Goal: Transaction & Acquisition: Subscribe to service/newsletter

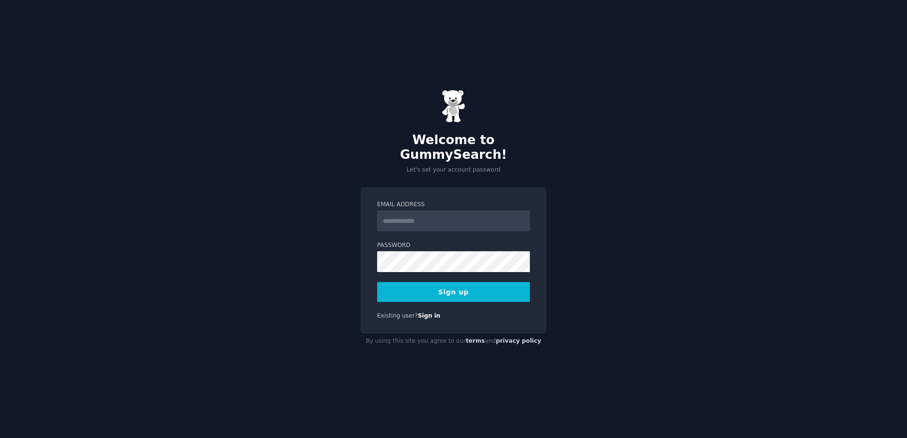
click at [413, 219] on input "Email Address" at bounding box center [453, 221] width 153 height 21
click at [0, 438] on nordpass-autofill-portal at bounding box center [0, 438] width 0 height 0
click at [335, 228] on div "Welcome to GummySearch! Let's set your account password Email Address Password …" at bounding box center [453, 219] width 907 height 438
click at [420, 213] on input "Email Address" at bounding box center [453, 221] width 153 height 21
type input "**********"
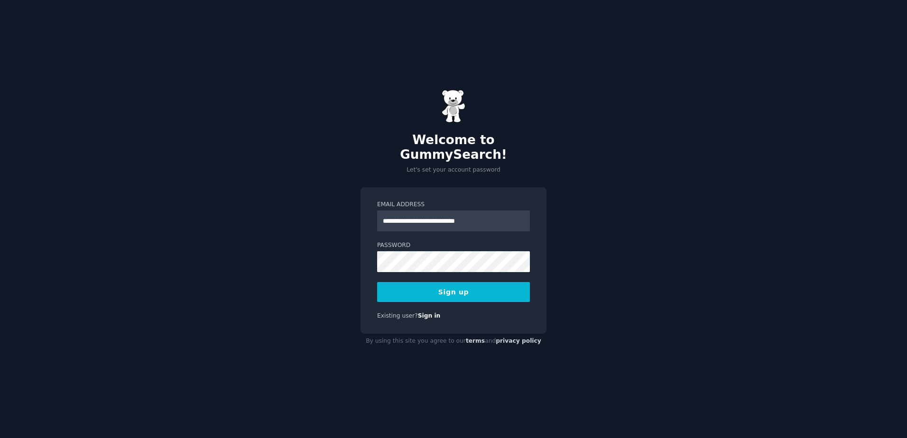
click at [0, 438] on nordpass-autofill-portal at bounding box center [0, 438] width 0 height 0
click at [0, 438] on nordpass-portal at bounding box center [0, 438] width 0 height 0
click at [506, 284] on button "Sign up" at bounding box center [453, 292] width 153 height 20
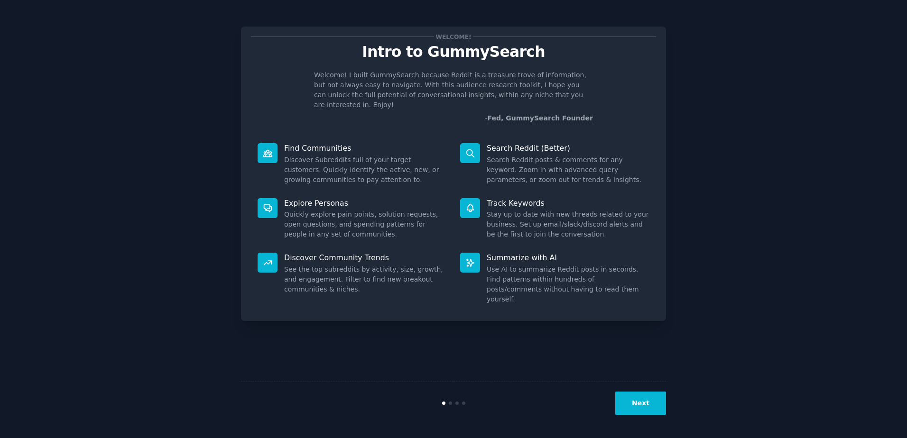
click at [651, 407] on button "Next" at bounding box center [640, 403] width 51 height 23
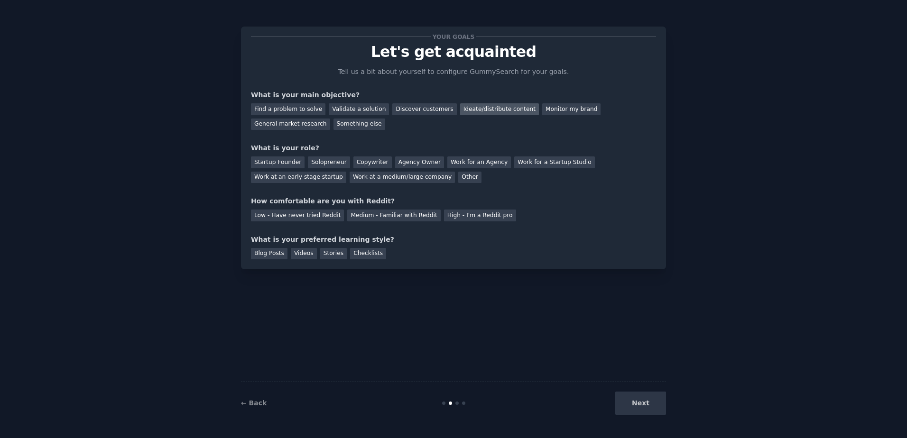
click at [489, 111] on div "Ideate/distribute content" at bounding box center [499, 109] width 79 height 12
click at [284, 165] on div "Startup Founder" at bounding box center [278, 162] width 54 height 12
click at [374, 159] on div "Copywriter" at bounding box center [372, 162] width 38 height 12
click at [298, 216] on div "Low - Have never tried Reddit" at bounding box center [297, 216] width 93 height 12
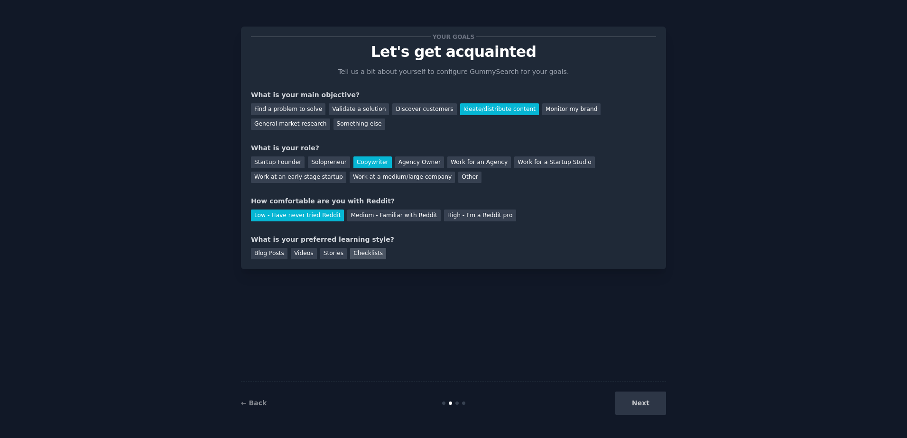
click at [352, 252] on div "Checklists" at bounding box center [368, 254] width 36 height 12
click at [651, 396] on button "Next" at bounding box center [640, 403] width 51 height 23
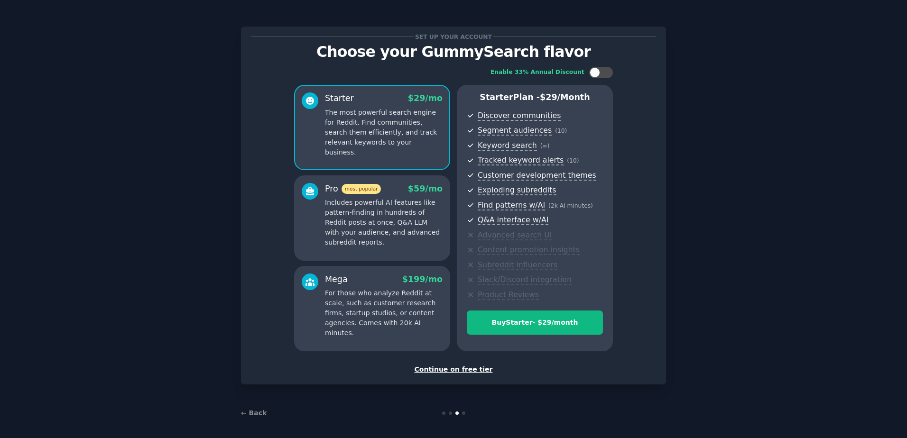
click at [451, 371] on div "Continue on free tier" at bounding box center [453, 370] width 405 height 10
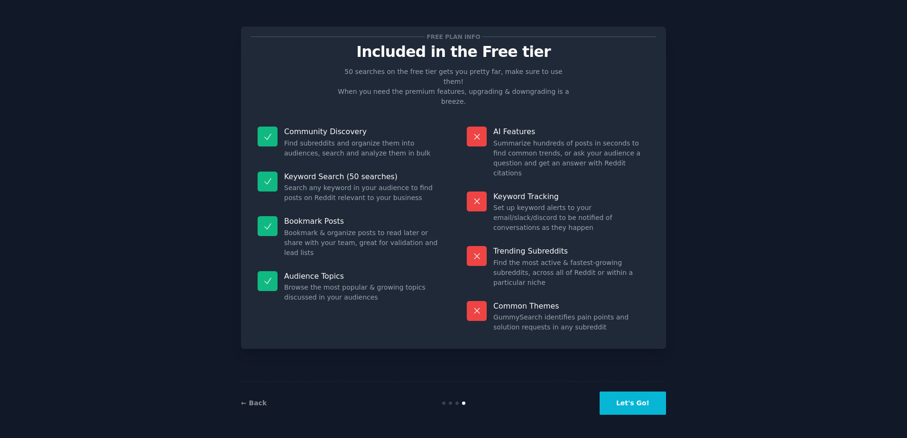
click at [635, 404] on button "Let's Go!" at bounding box center [632, 403] width 66 height 23
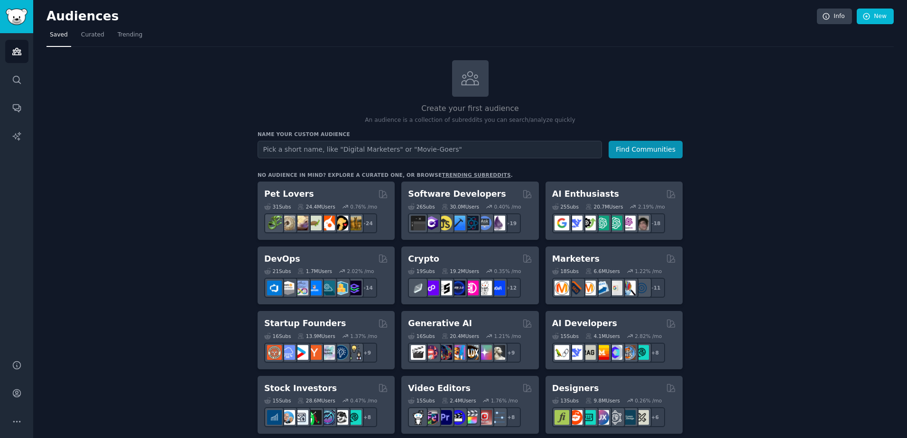
click at [284, 155] on input "text" at bounding box center [429, 150] width 344 height 18
click at [352, 143] on input "entreuprenariat" at bounding box center [429, 150] width 344 height 18
click at [288, 147] on input "entreuprenariat" at bounding box center [429, 150] width 344 height 18
type input "entreprenariat"
click at [638, 153] on button "Find Communities" at bounding box center [645, 150] width 74 height 18
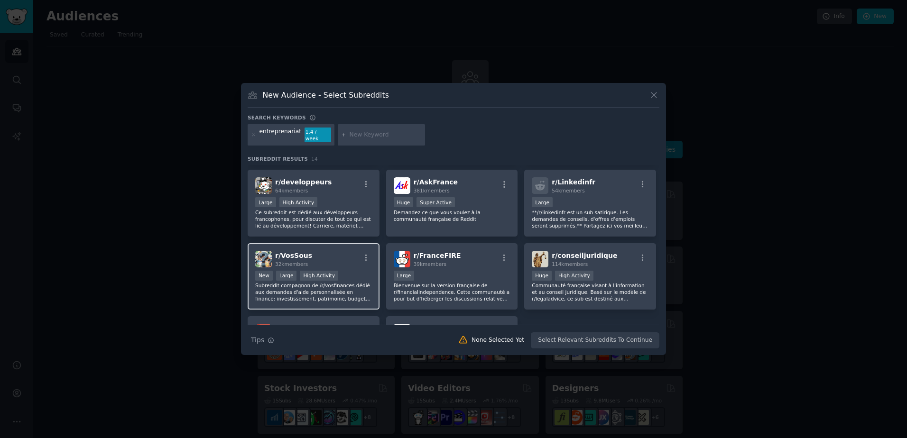
scroll to position [190, 0]
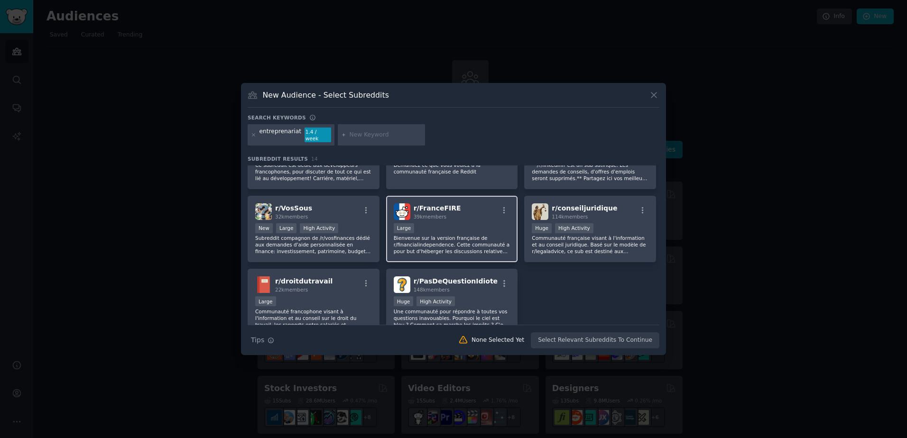
click at [482, 252] on div "r/ FranceFIRE 39k members Large Bienvenue sur la version française de r/financi…" at bounding box center [452, 229] width 132 height 67
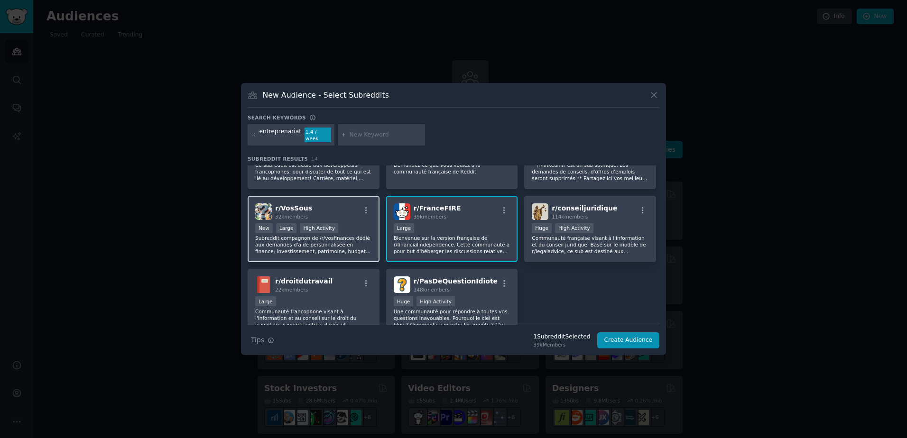
click at [324, 250] on p "Subreddit compagnon de /r/vosfinances dédié aux demandes d'aide personnalisée e…" at bounding box center [313, 245] width 117 height 20
click at [322, 249] on p "Subreddit compagnon de /r/vosfinances dédié aux demandes d'aide personnalisée e…" at bounding box center [313, 245] width 117 height 20
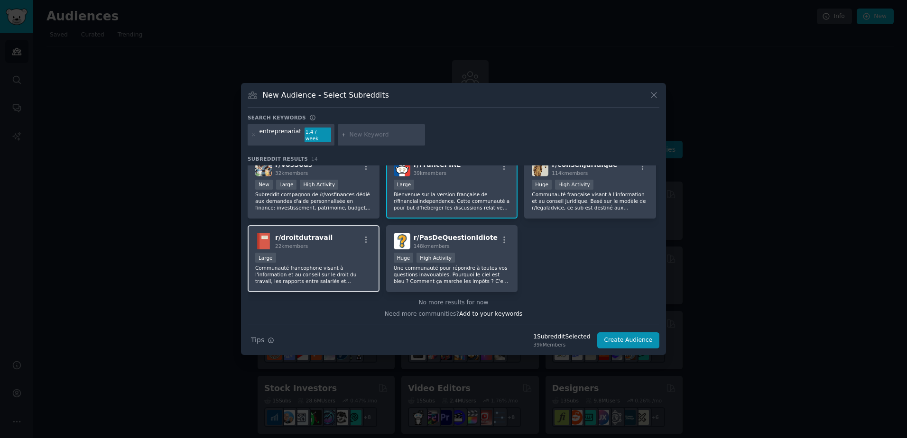
scroll to position [234, 0]
click at [347, 278] on p "Communauté francophone visant à l'information et au conseil sur le droit du tra…" at bounding box center [313, 274] width 117 height 20
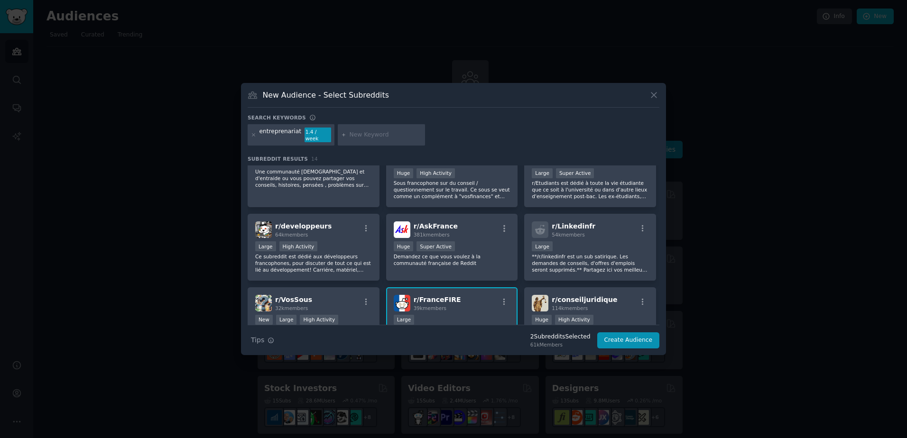
scroll to position [0, 0]
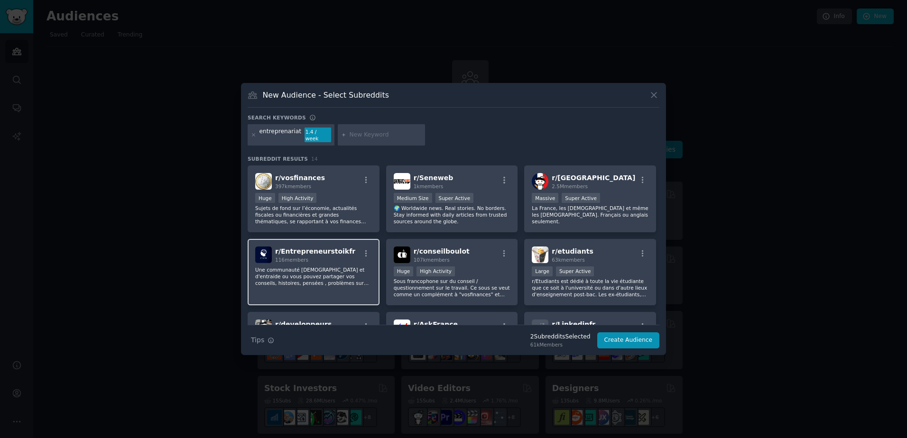
click at [313, 287] on div "r/ Entrepreneurstoikfr 116 members Une communauté [DEMOGRAPHIC_DATA] et d'entra…" at bounding box center [314, 272] width 132 height 67
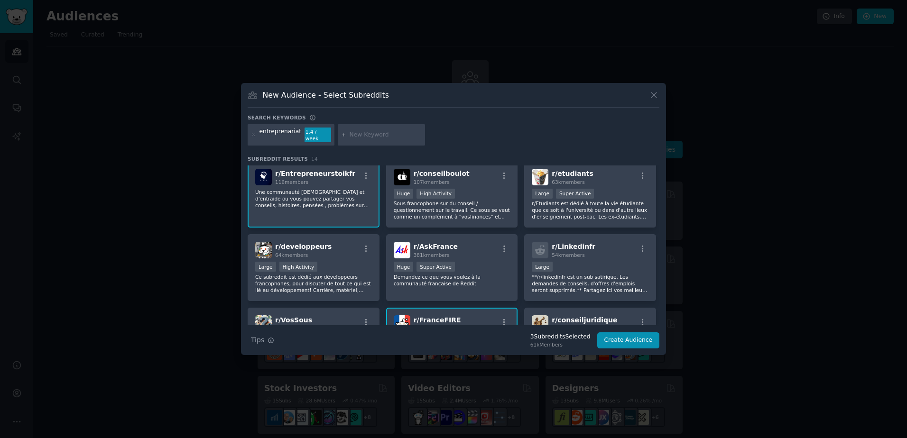
scroll to position [95, 0]
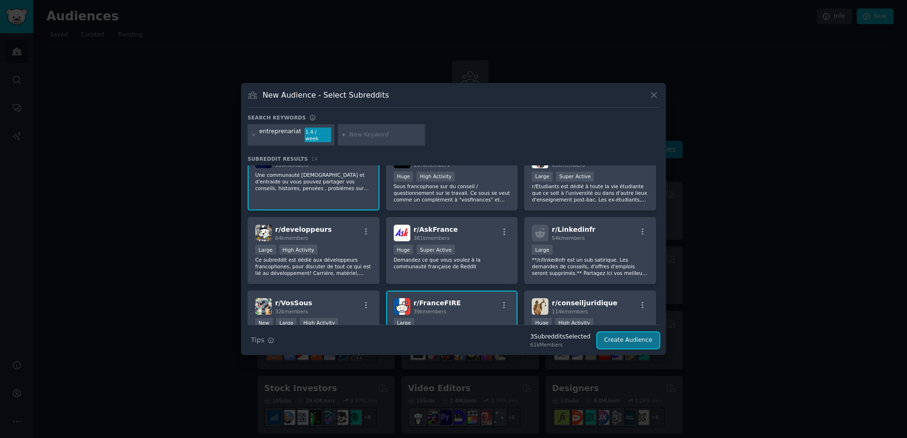
click at [622, 343] on button "Create Audience" at bounding box center [628, 340] width 63 height 16
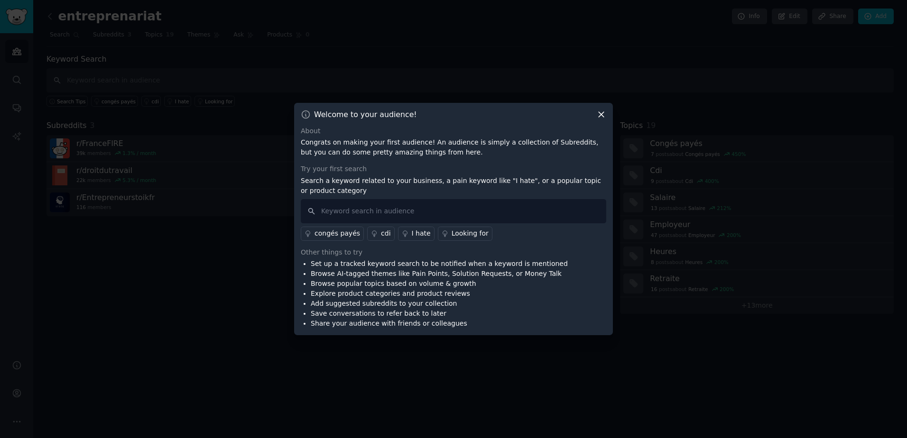
click at [601, 116] on icon at bounding box center [601, 115] width 10 height 10
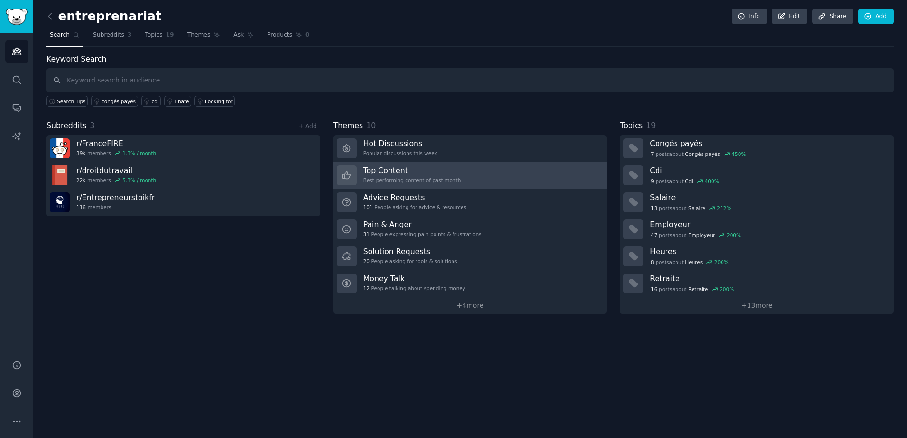
click at [433, 181] on div "Best-performing content of past month" at bounding box center [412, 180] width 98 height 7
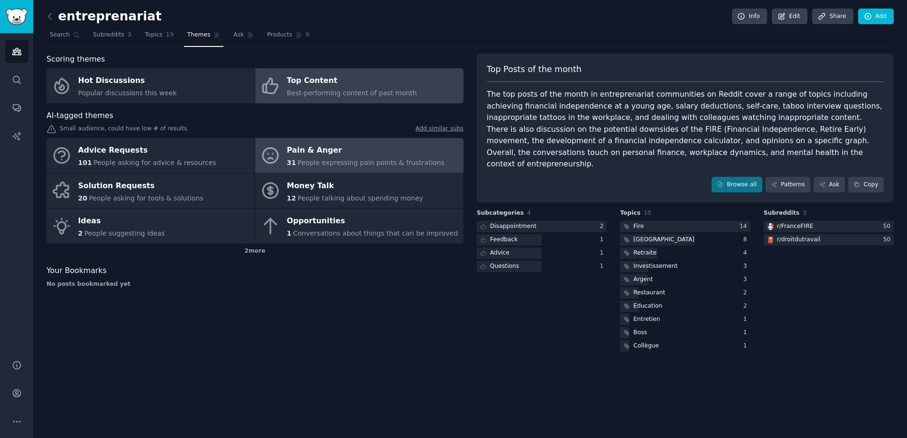
click at [302, 162] on span "People expressing pain points & frustrations" at bounding box center [370, 163] width 147 height 8
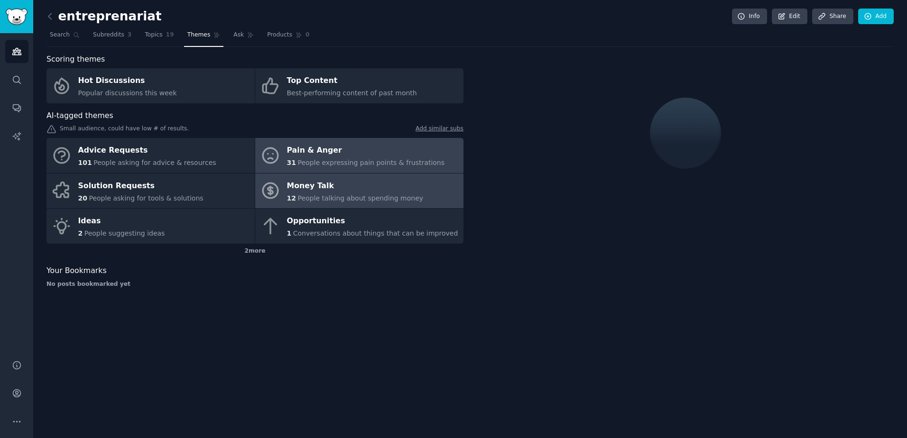
click at [314, 189] on div "Money Talk" at bounding box center [355, 185] width 137 height 15
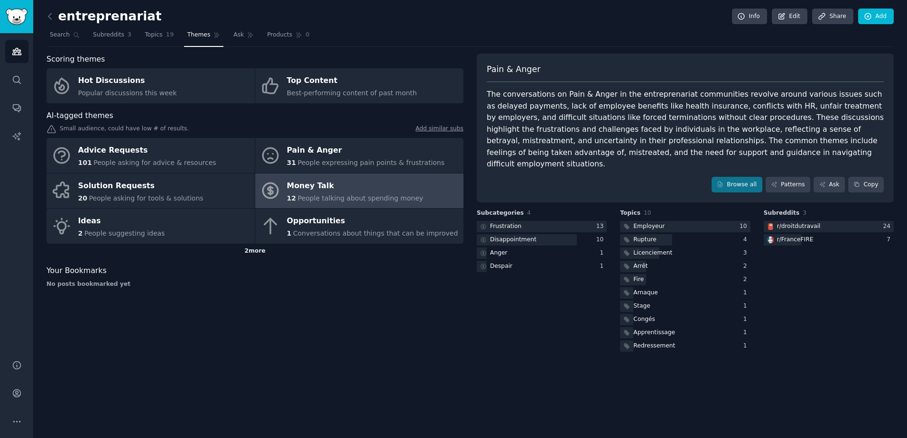
click at [348, 245] on div "2 more" at bounding box center [254, 251] width 417 height 15
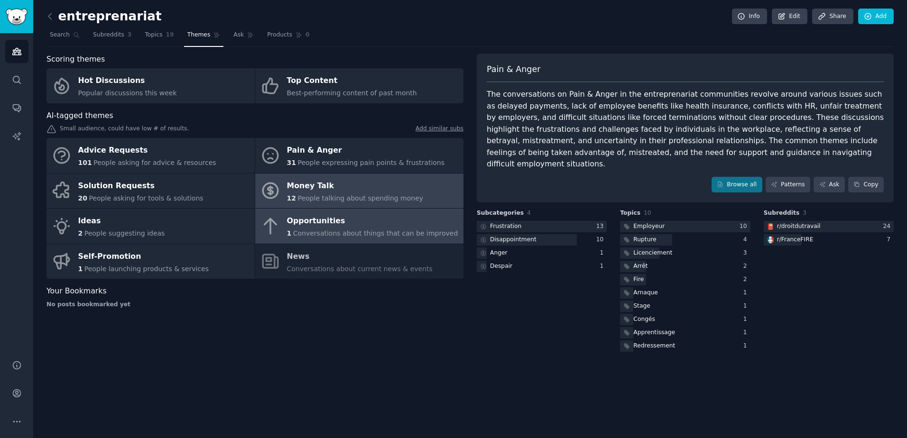
click at [346, 235] on span "Conversations about things that can be improved" at bounding box center [375, 233] width 165 height 8
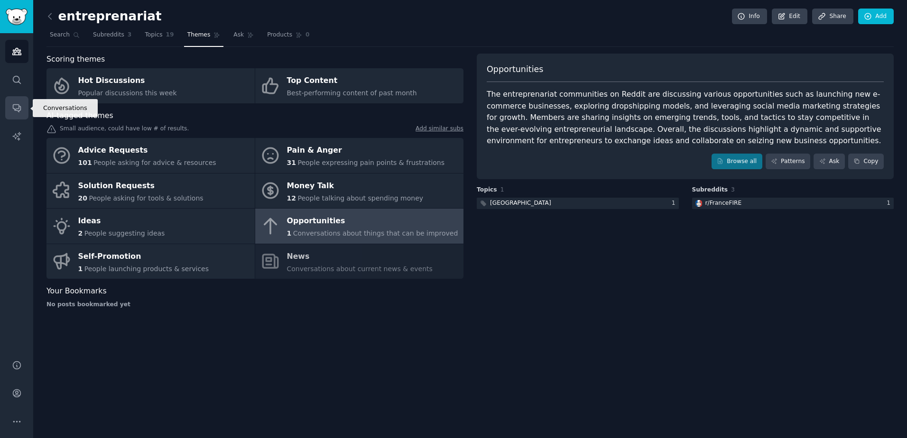
click at [14, 103] on icon "Sidebar" at bounding box center [17, 108] width 10 height 10
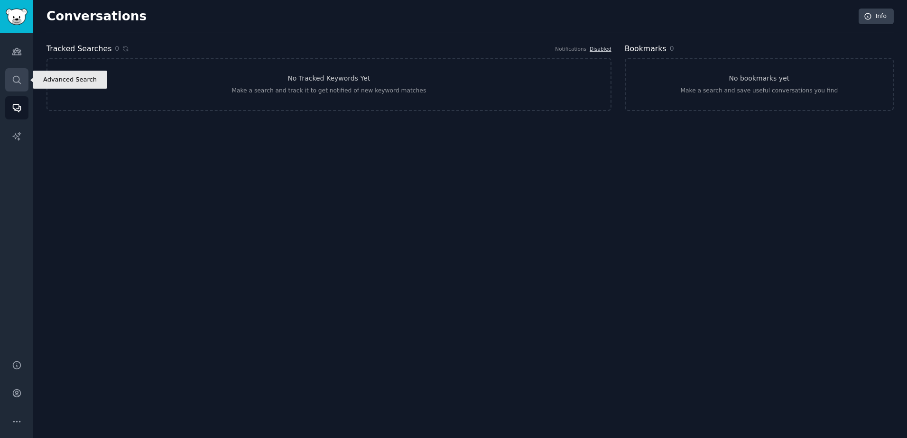
click at [16, 71] on link "Search" at bounding box center [16, 79] width 23 height 23
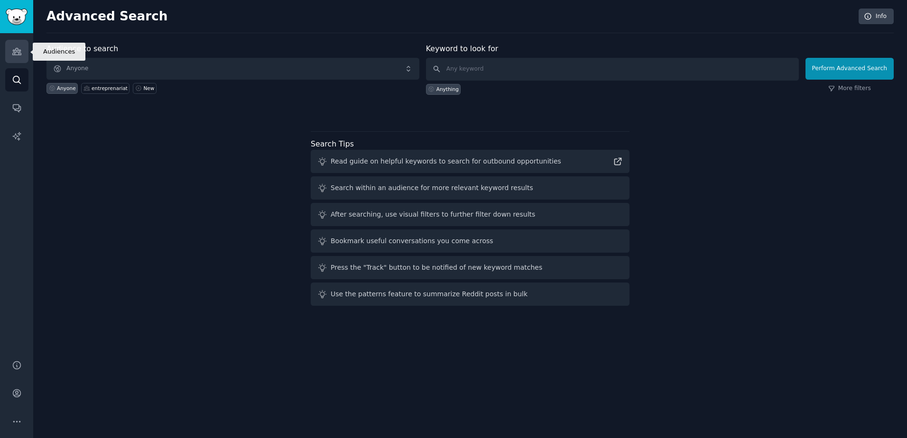
click at [18, 53] on icon "Sidebar" at bounding box center [16, 51] width 9 height 7
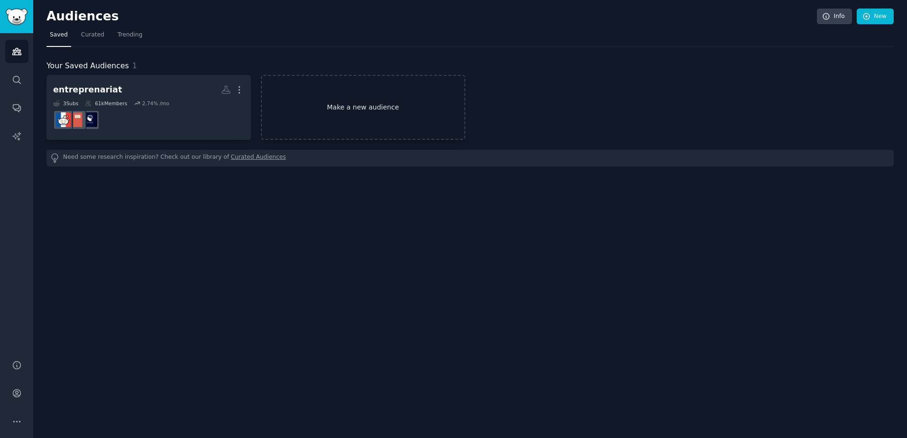
click at [352, 104] on link "Make a new audience" at bounding box center [363, 107] width 204 height 65
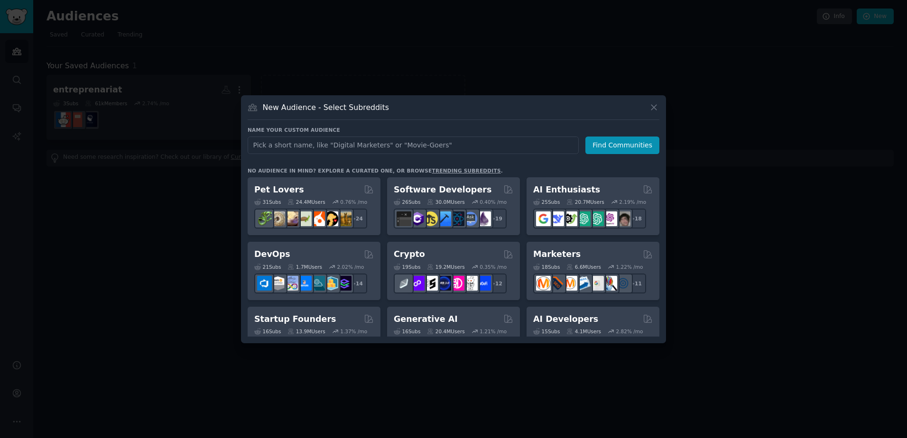
click at [333, 146] on input "text" at bounding box center [413, 146] width 331 height 18
click at [296, 145] on input "text" at bounding box center [413, 146] width 331 height 18
click at [652, 108] on icon at bounding box center [654, 107] width 10 height 10
